Goal: Task Accomplishment & Management: Manage account settings

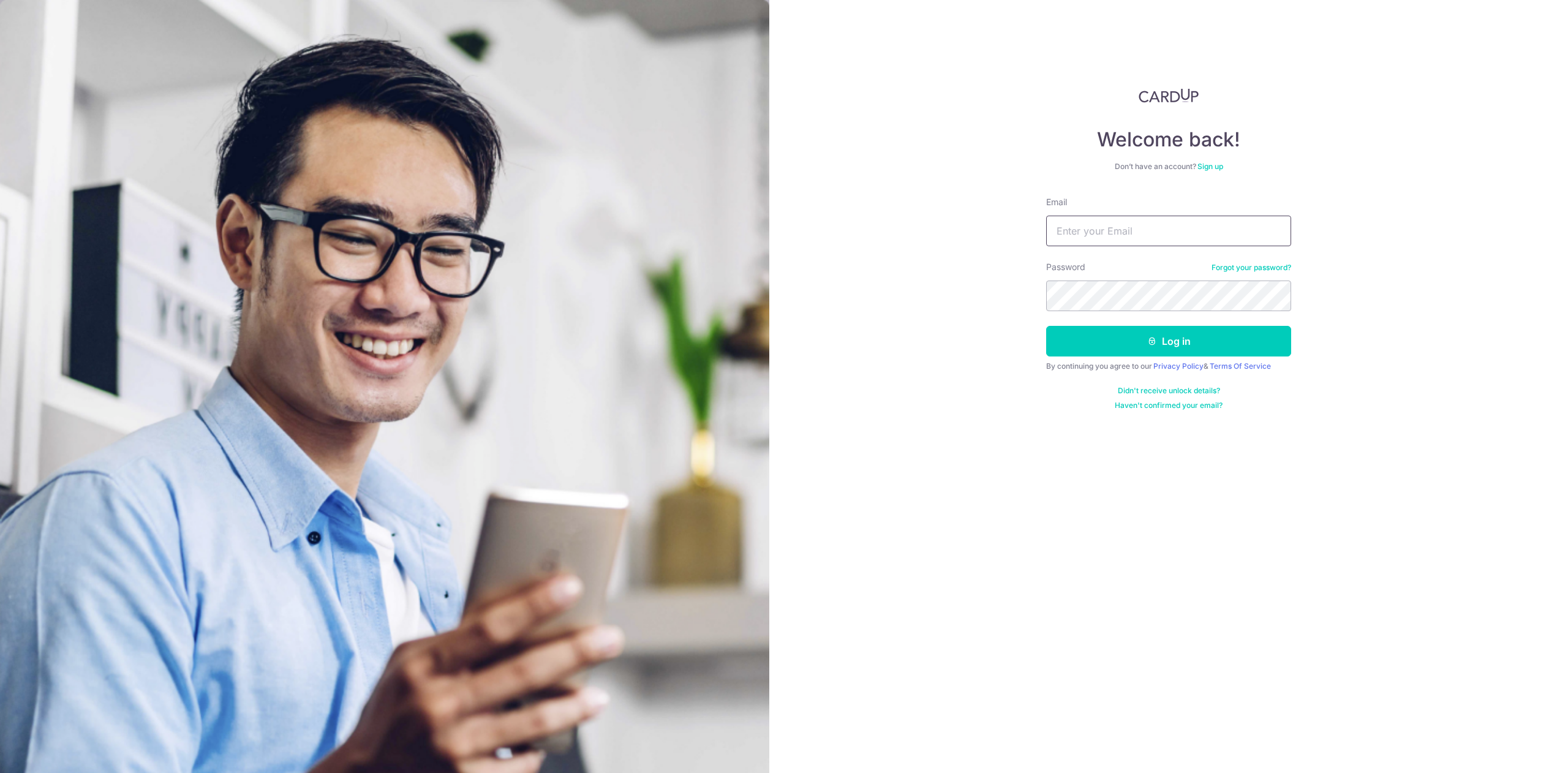
type input "[EMAIL_ADDRESS][DOMAIN_NAME]"
click at [1132, 364] on div "By continuing you agree to our Privacy Policy & Terms Of Service" at bounding box center [1168, 366] width 245 height 10
click at [1130, 339] on button "Log in" at bounding box center [1168, 340] width 245 height 30
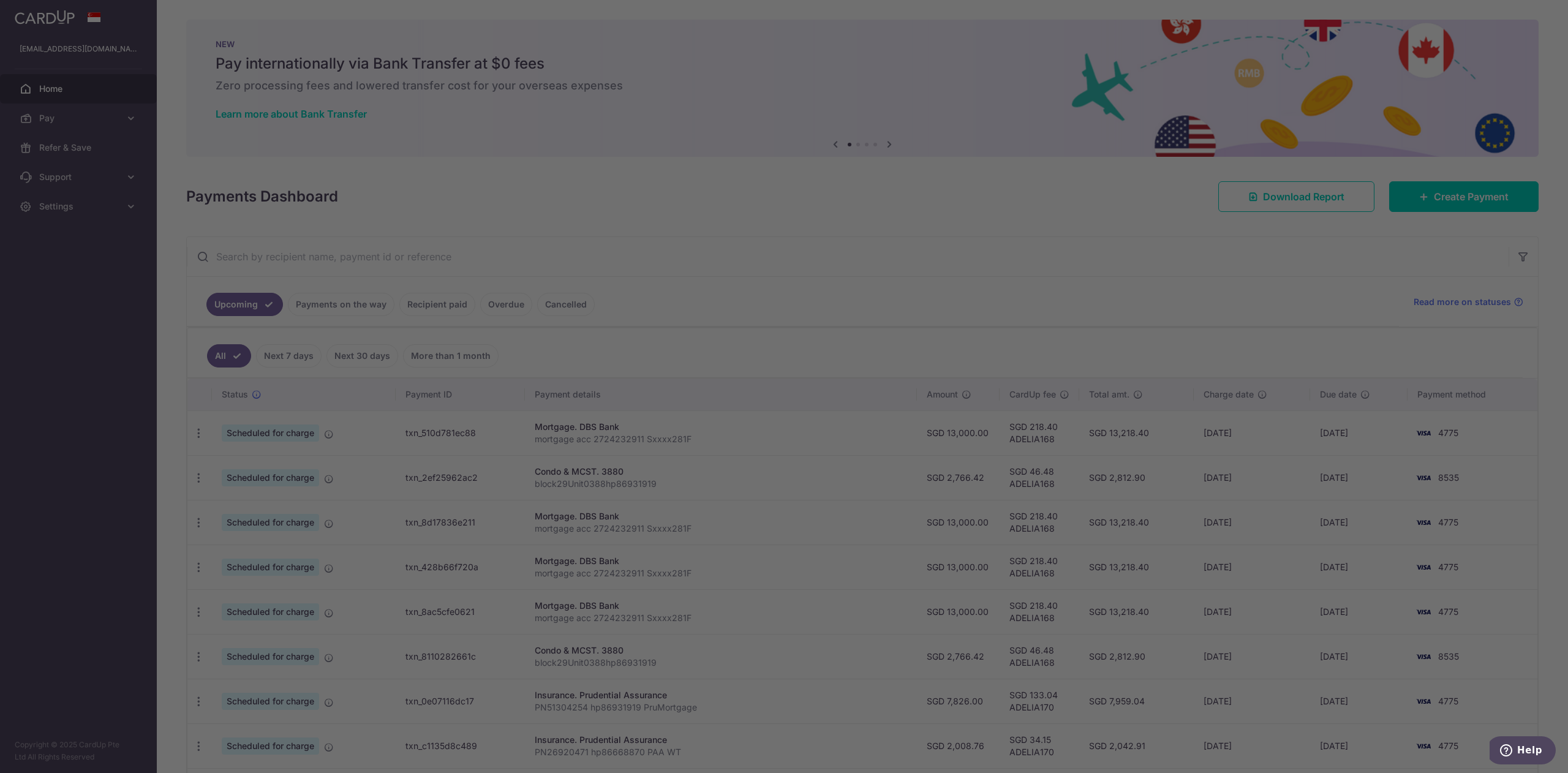
click at [507, 513] on div at bounding box center [792, 390] width 1585 height 780
